Goal: Contribute content: Add original content to the website for others to see

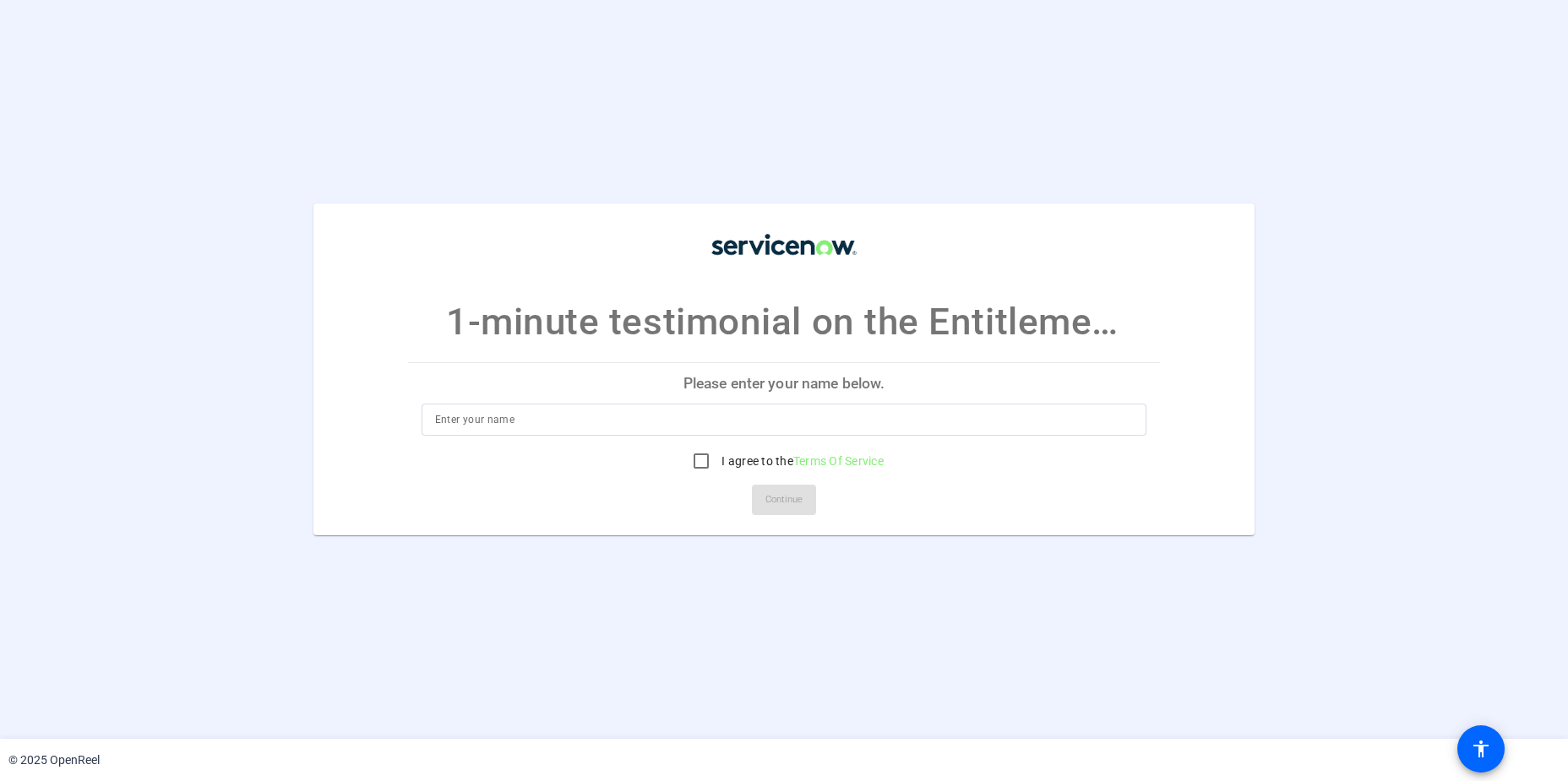
click at [575, 426] on input at bounding box center [784, 419] width 698 height 20
type input "N"
type input "[PERSON_NAME]"
click at [709, 459] on input "I agree to the Terms Of Service" at bounding box center [701, 461] width 34 height 34
checkbox input "true"
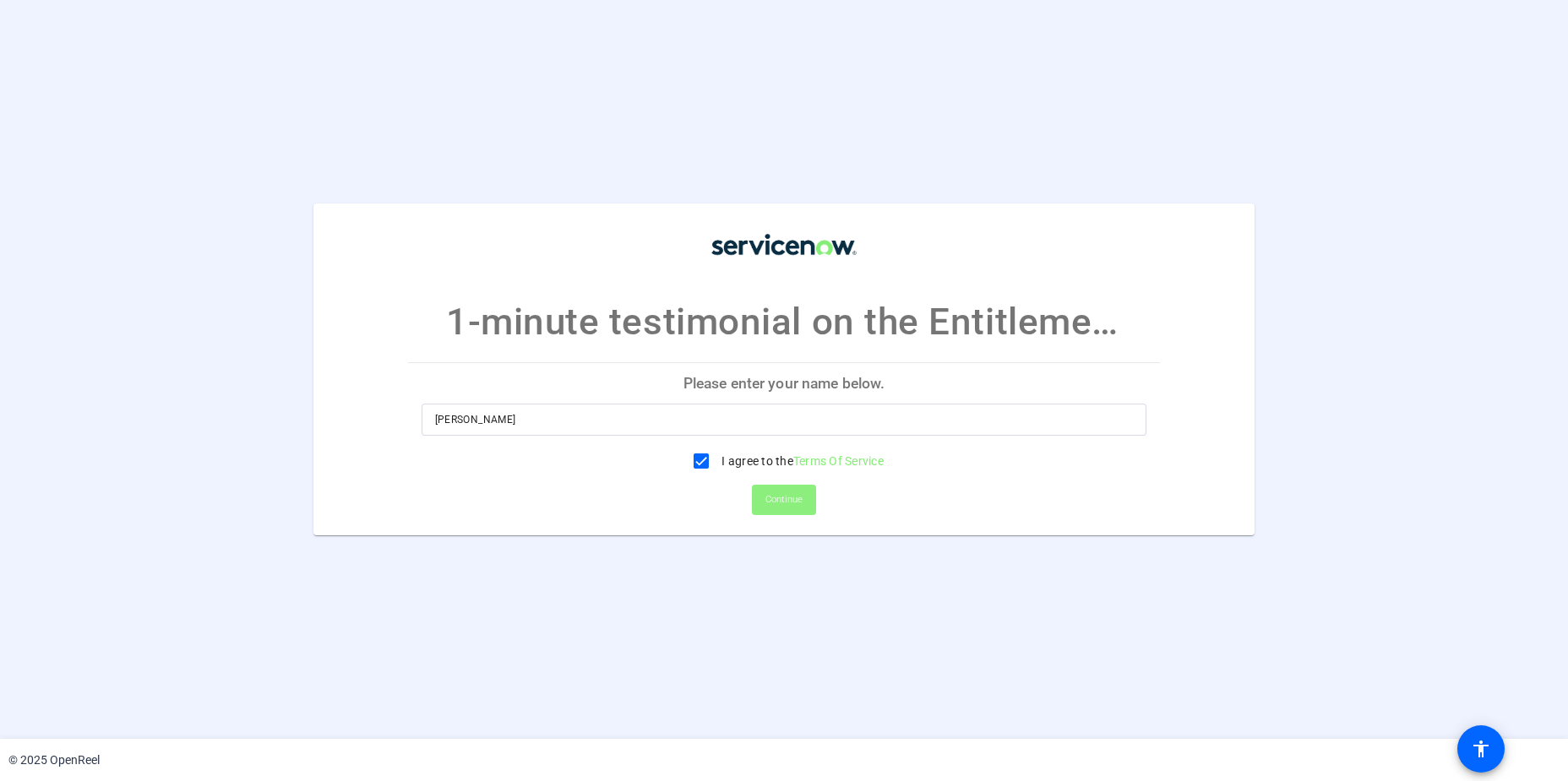
click at [789, 500] on span "Continue" at bounding box center [784, 500] width 37 height 26
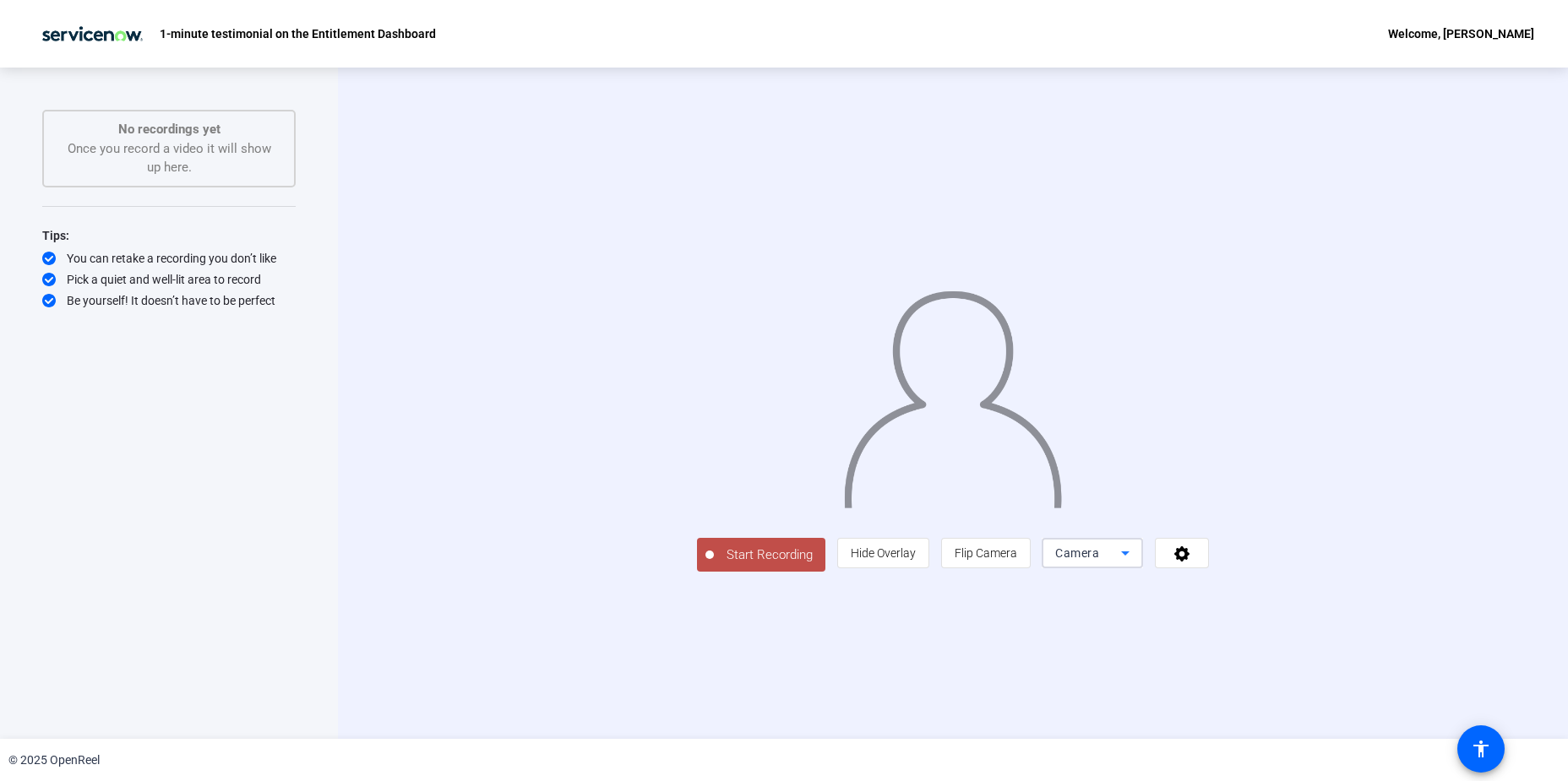
click at [1129, 556] on icon at bounding box center [1124, 554] width 8 height 5
click at [1296, 592] on mat-option "Screen" at bounding box center [1306, 587] width 101 height 34
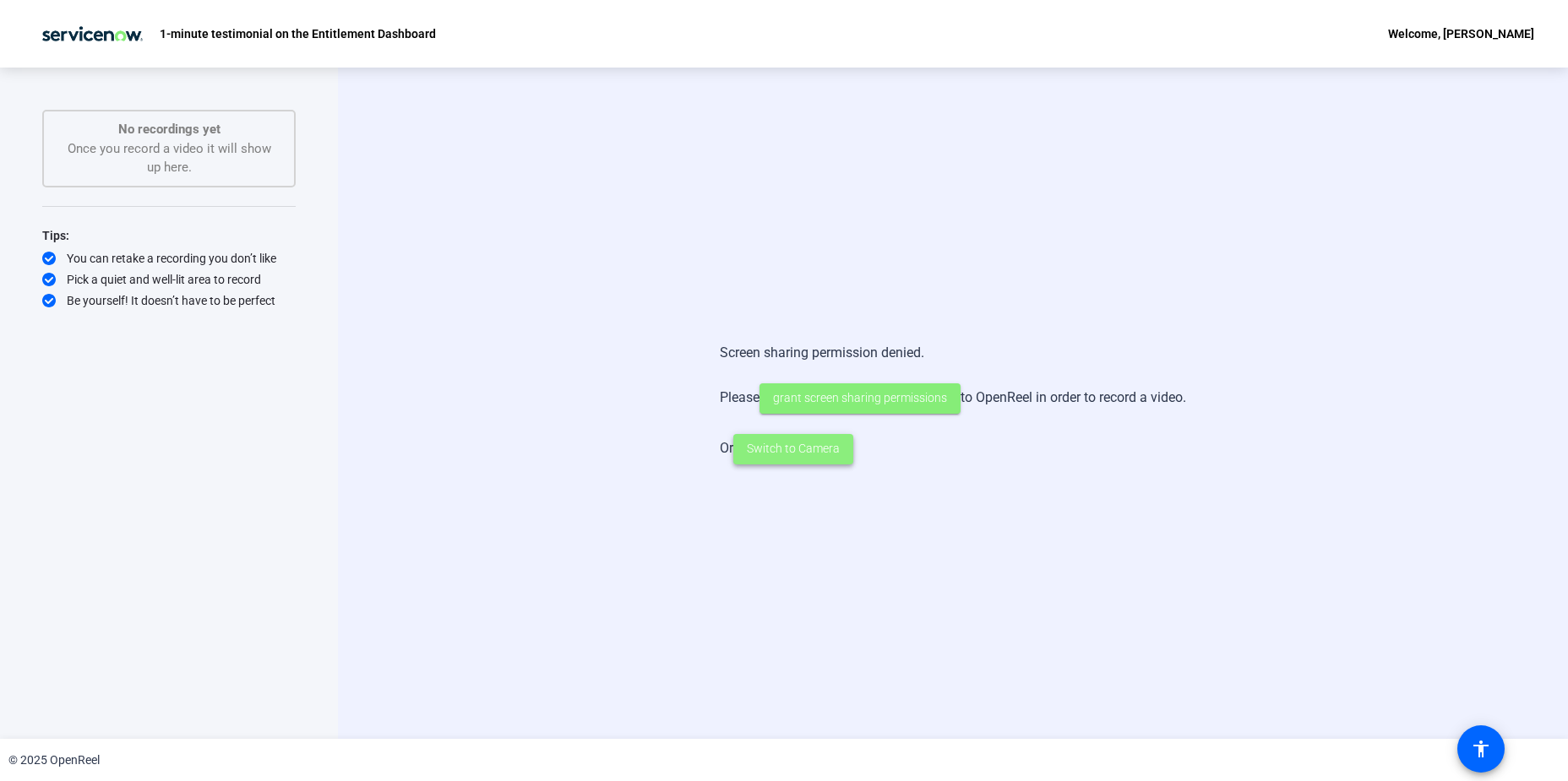
click at [788, 456] on span "Switch to Camera" at bounding box center [793, 448] width 93 height 17
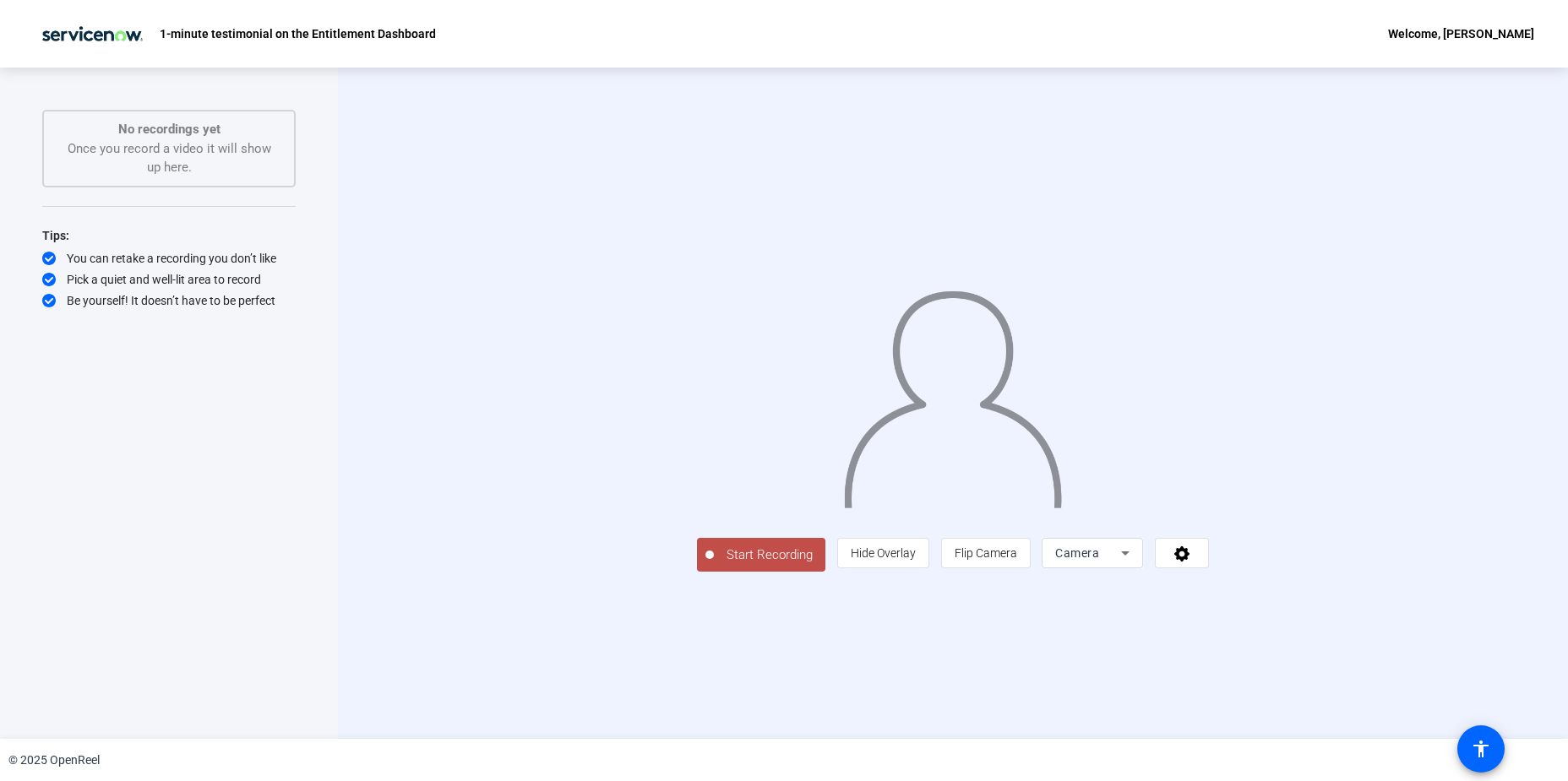
click at [1136, 563] on icon at bounding box center [1125, 553] width 20 height 20
click at [1342, 677] on div at bounding box center [784, 390] width 1568 height 781
click at [916, 560] on span "Hide Overlay" at bounding box center [882, 553] width 65 height 14
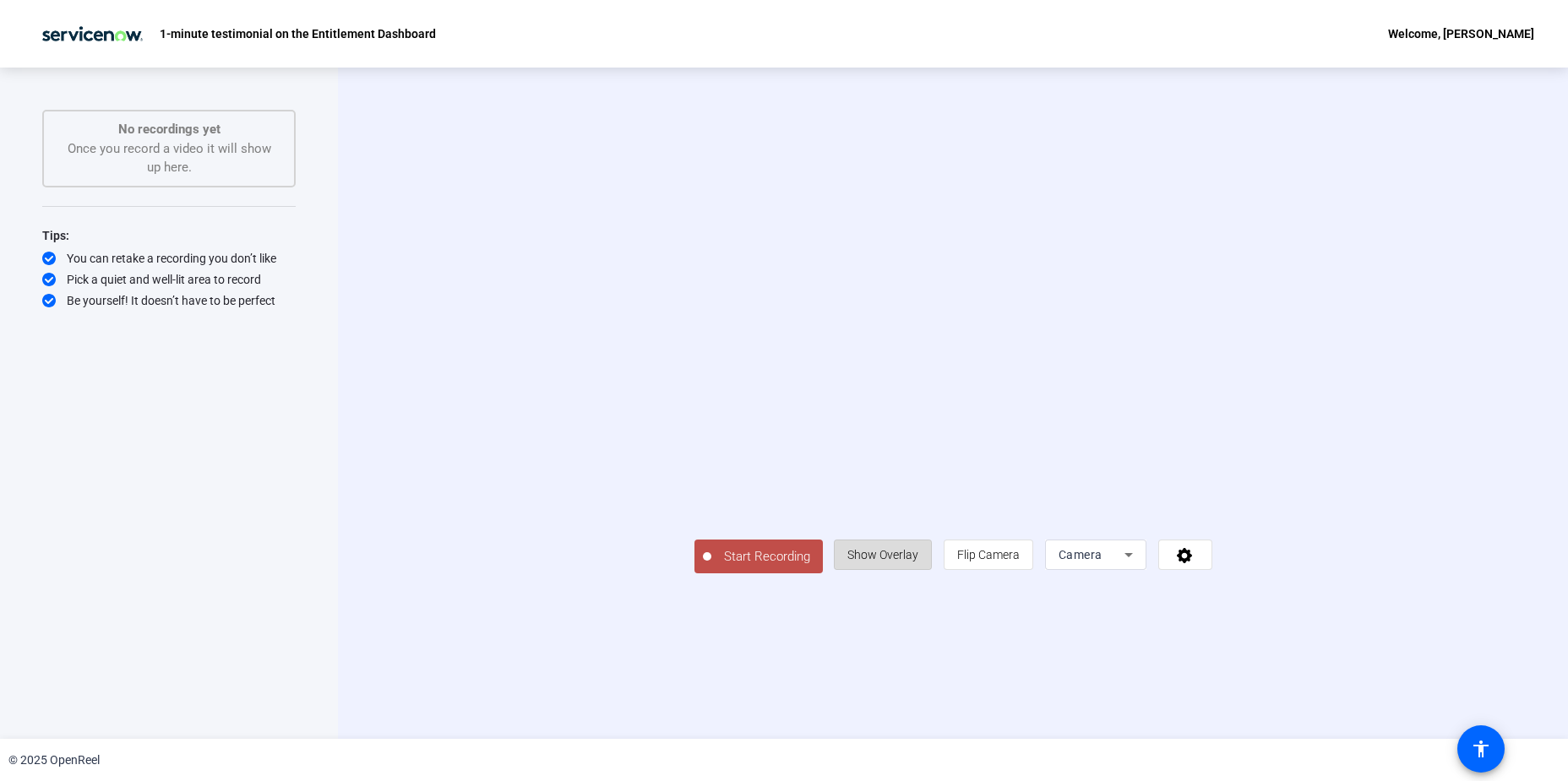
click at [918, 562] on span "Show Overlay" at bounding box center [882, 555] width 71 height 14
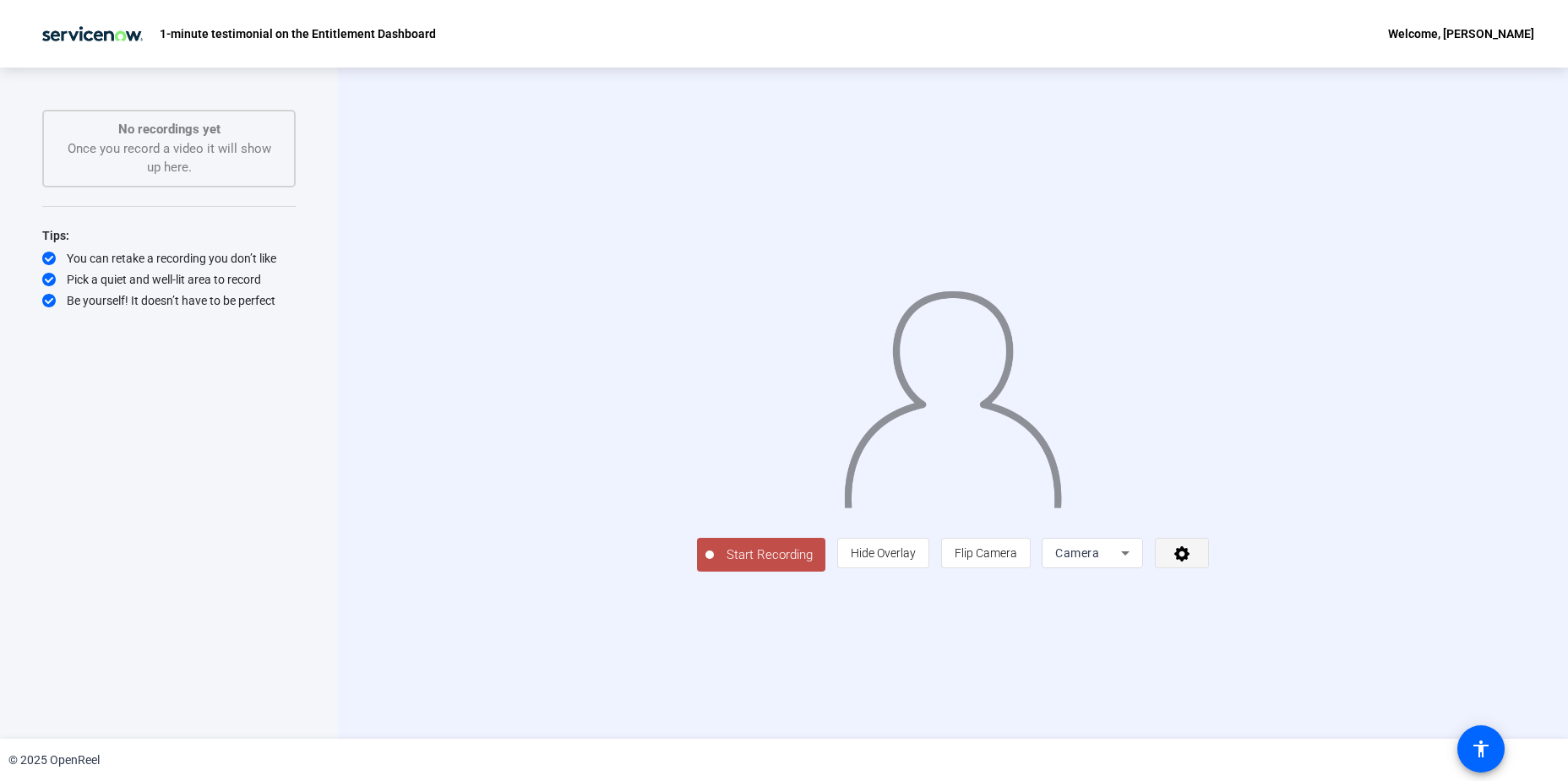
click at [1192, 562] on icon at bounding box center [1182, 553] width 19 height 17
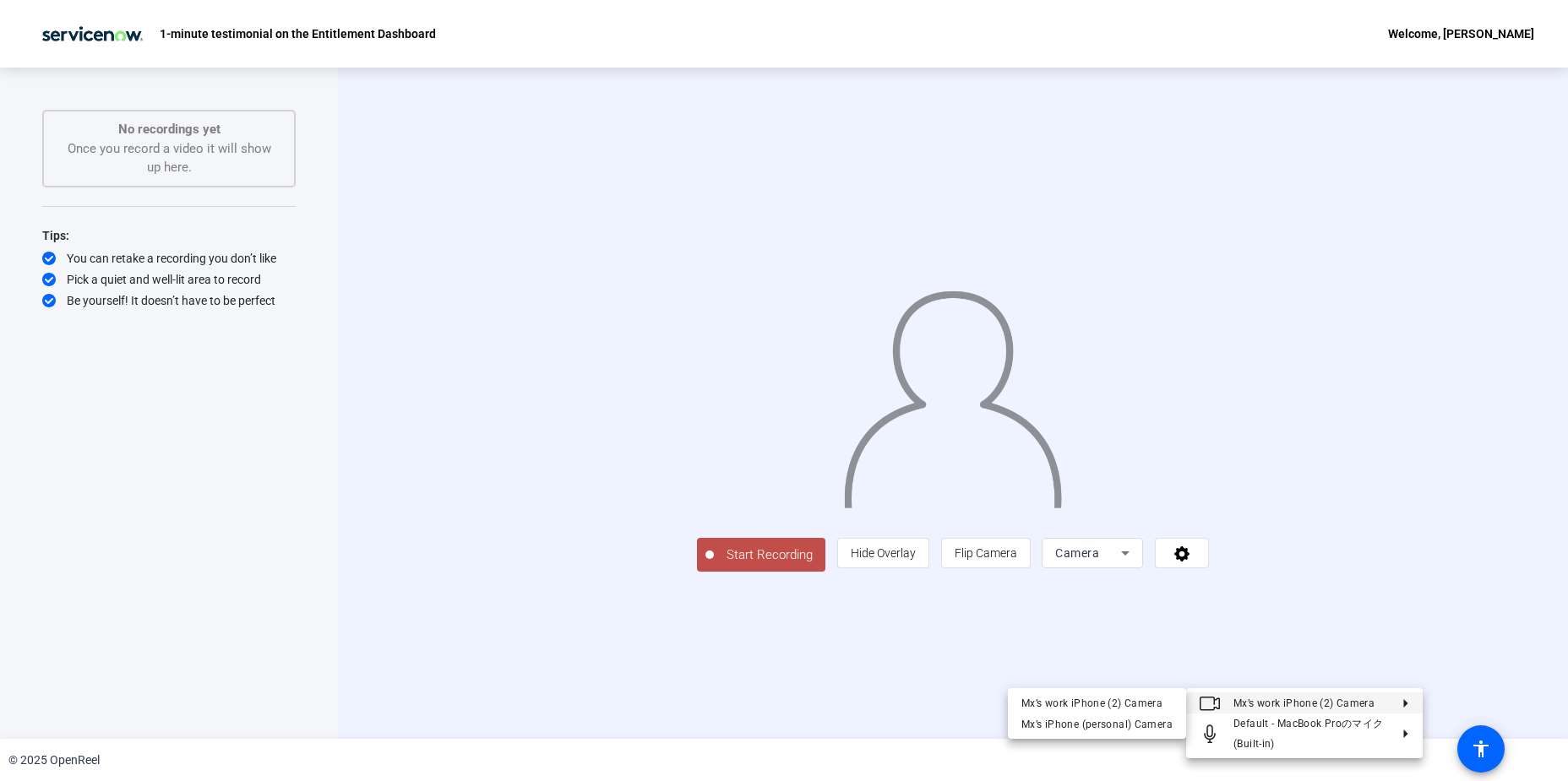
click at [892, 660] on div at bounding box center [784, 390] width 1568 height 781
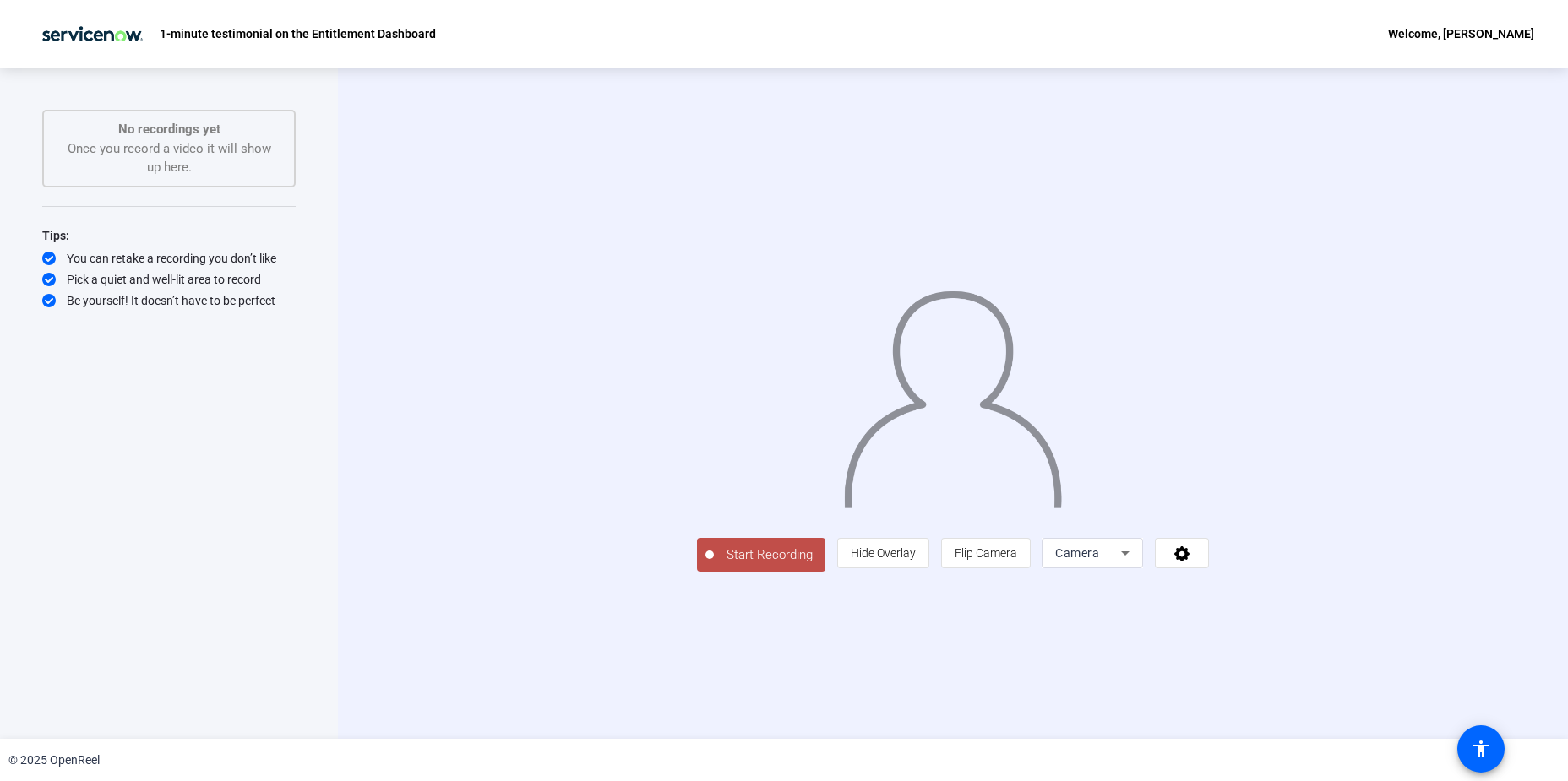
click at [421, 428] on div "Start Recording person Hide Overlay flip Flip Camera Camera" at bounding box center [952, 403] width 1230 height 672
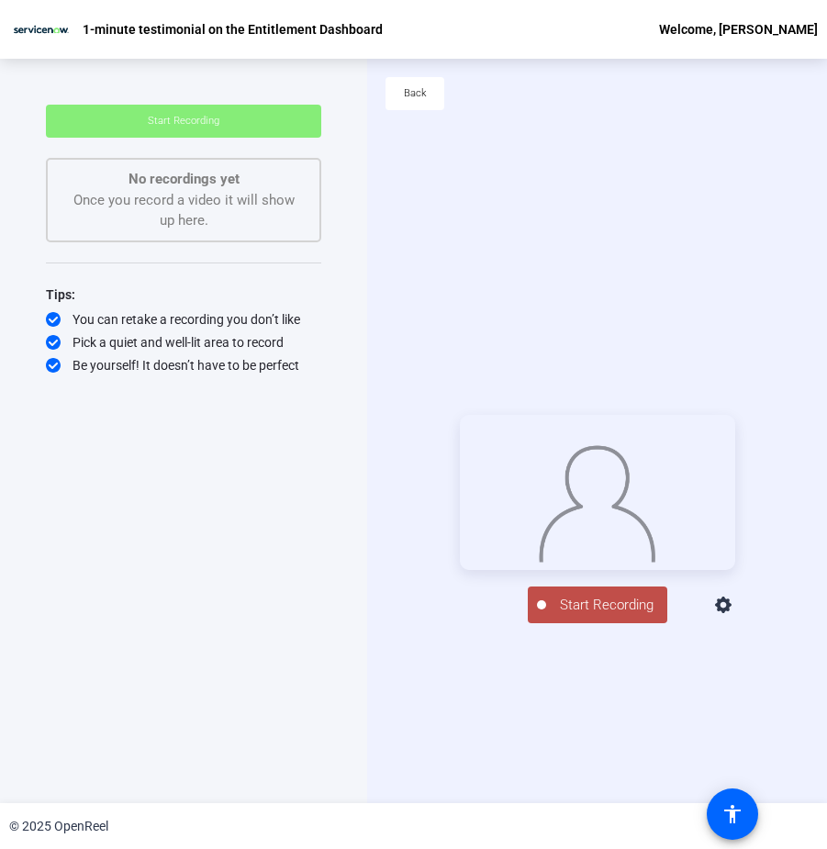
click at [591, 268] on div "Start Recording person Hide Overlay flip Flip Camera Camera" at bounding box center [597, 519] width 460 height 745
